Goal: Find specific page/section: Find specific page/section

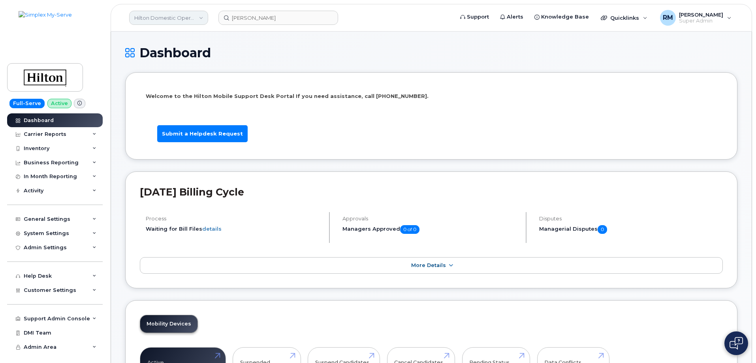
click at [186, 18] on link "Hilton Domestic Operating Company Inc" at bounding box center [168, 18] width 79 height 14
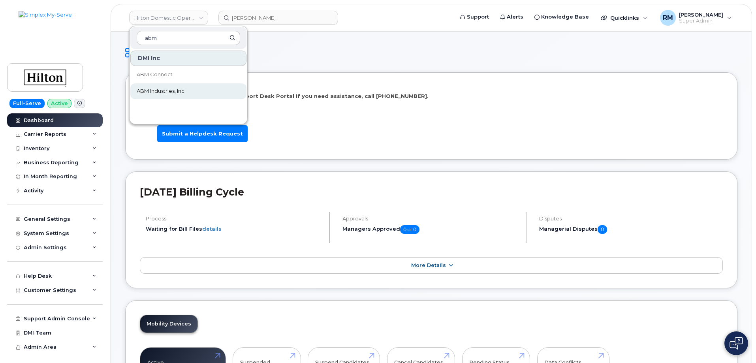
type input "abm"
click at [161, 86] on link "ABM Industries, Inc." at bounding box center [188, 91] width 116 height 16
